Goal: Information Seeking & Learning: Learn about a topic

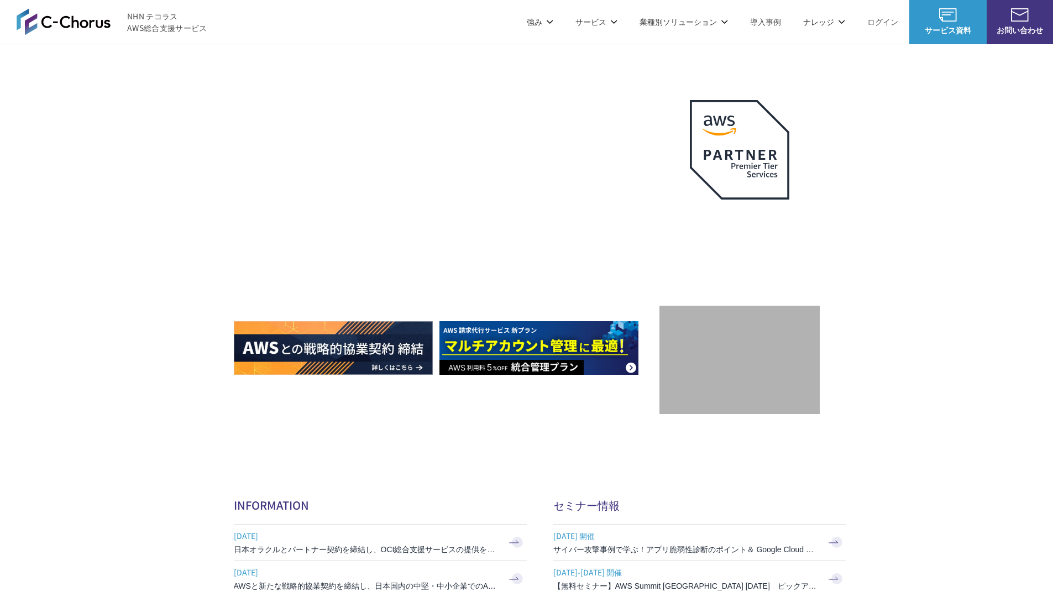
scroll to position [3310, 0]
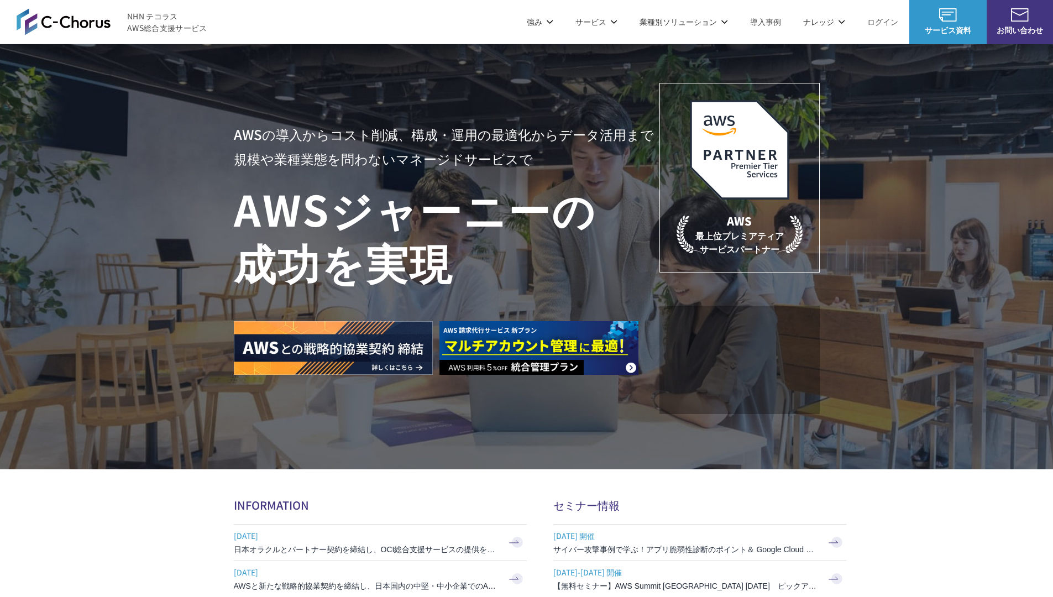
scroll to position [2917, 0]
